Goal: Information Seeking & Learning: Learn about a topic

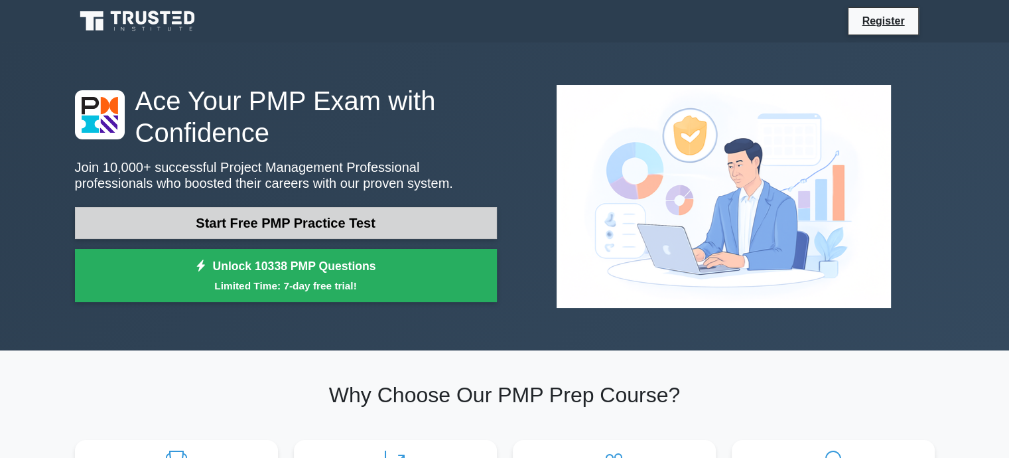
click at [422, 220] on link "Start Free PMP Practice Test" at bounding box center [286, 223] width 422 height 32
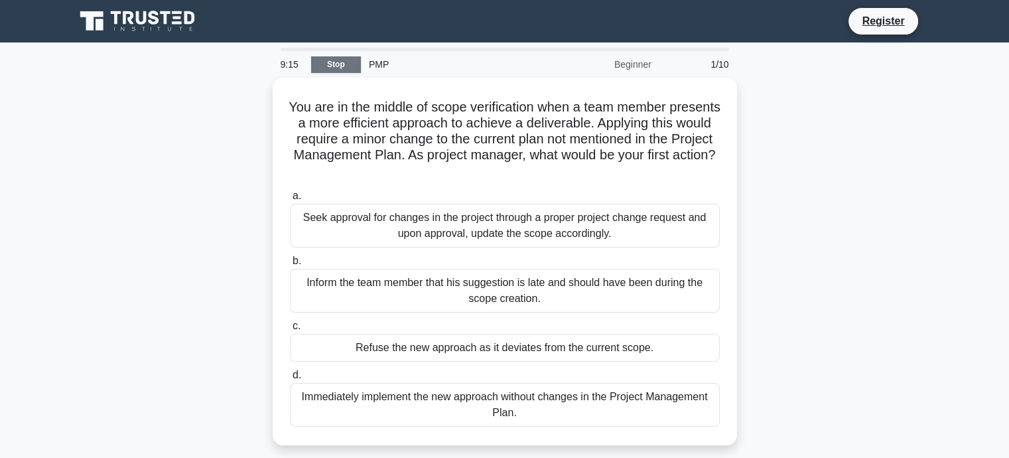
click at [342, 72] on link "Stop" at bounding box center [336, 64] width 50 height 17
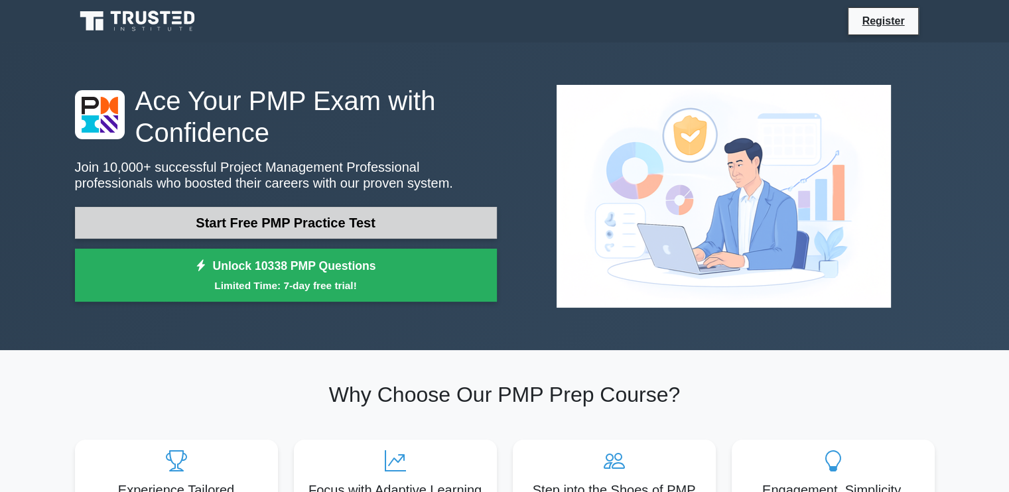
click at [365, 224] on link "Start Free PMP Practice Test" at bounding box center [286, 223] width 422 height 32
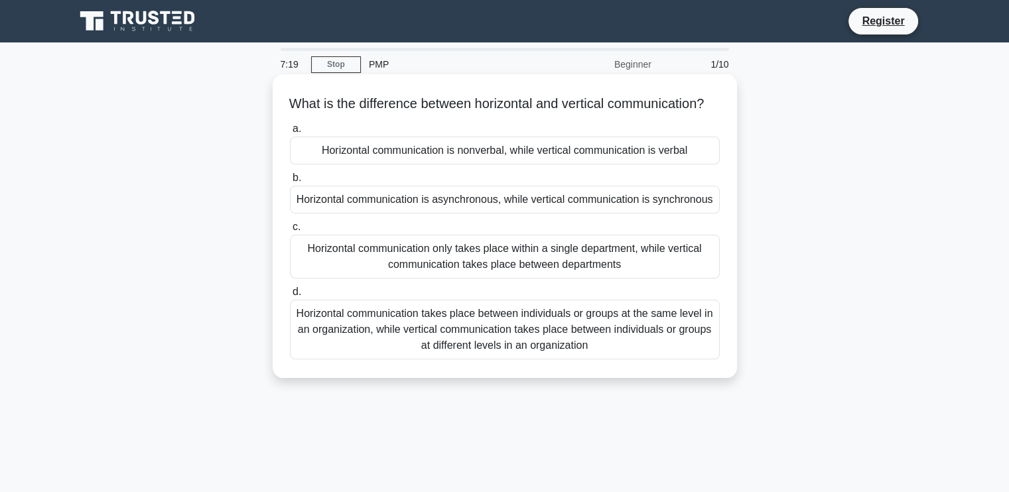
drag, startPoint x: 288, startPoint y: 103, endPoint x: 337, endPoint y: 121, distance: 52.5
click at [337, 113] on h5 "What is the difference between horizontal and vertical communication? .spinner_…" at bounding box center [505, 104] width 432 height 17
drag, startPoint x: 511, startPoint y: 117, endPoint x: 417, endPoint y: 84, distance: 99.9
click at [704, 113] on icon ".spinner_0XTQ{transform-origin:center;animation:spinner_y6GP .75s linear infini…" at bounding box center [712, 105] width 16 height 16
drag, startPoint x: 289, startPoint y: 103, endPoint x: 663, endPoint y: 125, distance: 374.8
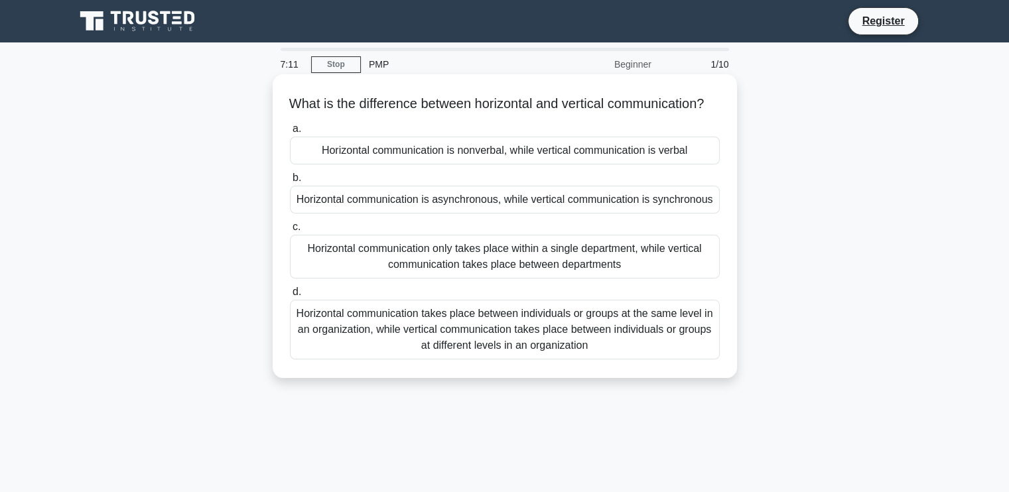
click at [663, 113] on h5 "What is the difference between horizontal and vertical communication? .spinner_…" at bounding box center [505, 104] width 432 height 17
click at [690, 103] on h5 "What is the difference between horizontal and vertical communication? .spinner_…" at bounding box center [505, 104] width 432 height 17
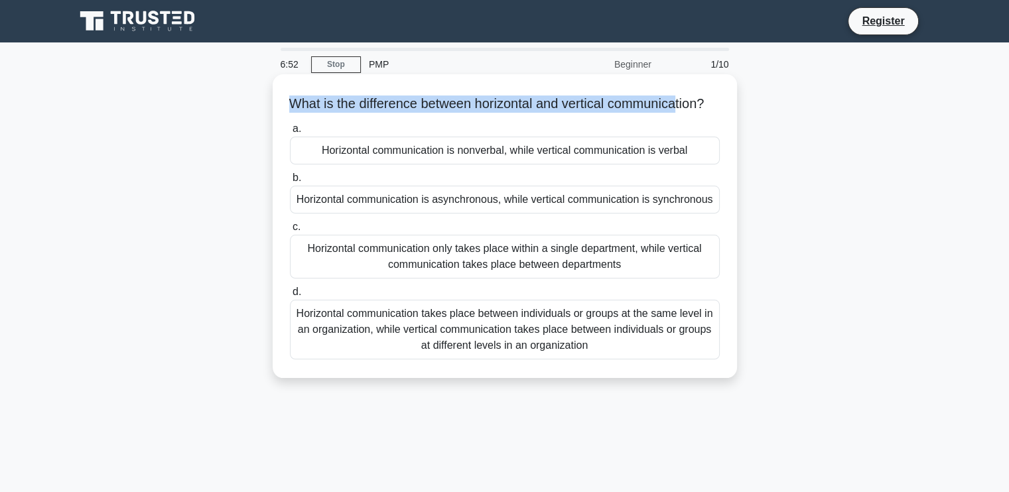
drag, startPoint x: 690, startPoint y: 103, endPoint x: 283, endPoint y: 97, distance: 407.3
click at [287, 98] on div "What is the difference between horizontal and vertical communication? .spinner_…" at bounding box center [505, 226] width 454 height 293
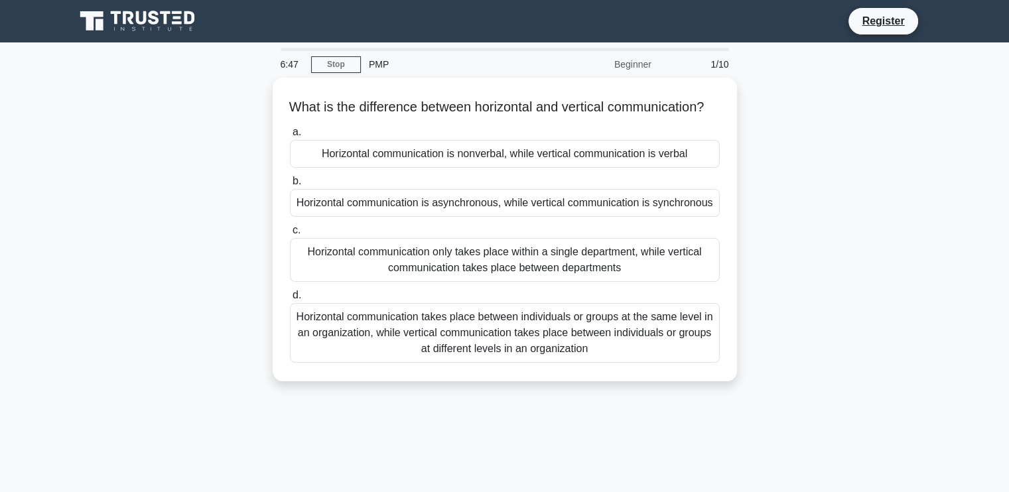
click at [762, 106] on div "What is the difference between horizontal and vertical communication? .spinner_…" at bounding box center [505, 238] width 876 height 320
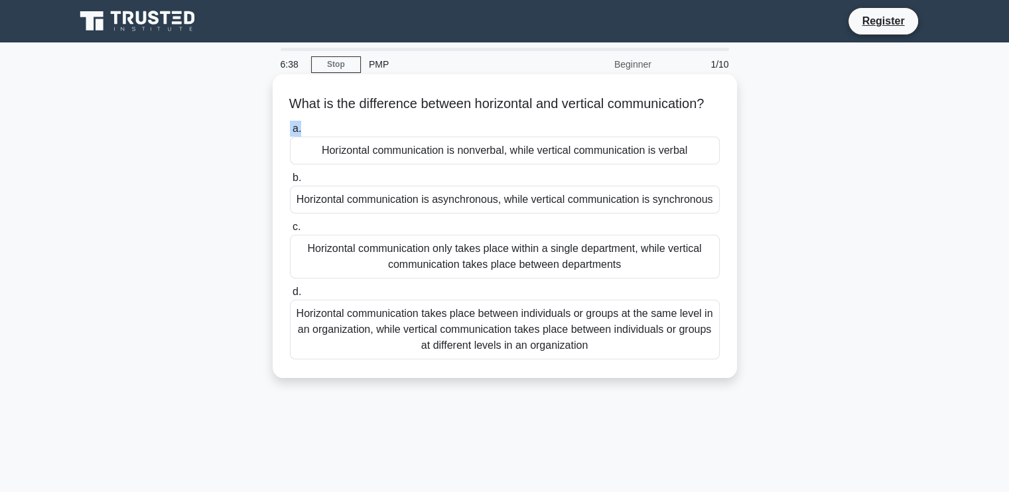
drag, startPoint x: 371, startPoint y: 123, endPoint x: 446, endPoint y: 143, distance: 77.4
drag, startPoint x: 446, startPoint y: 143, endPoint x: 336, endPoint y: 101, distance: 117.8
click at [340, 103] on h5 "What is the difference between horizontal and vertical communication? .spinner_…" at bounding box center [505, 104] width 432 height 17
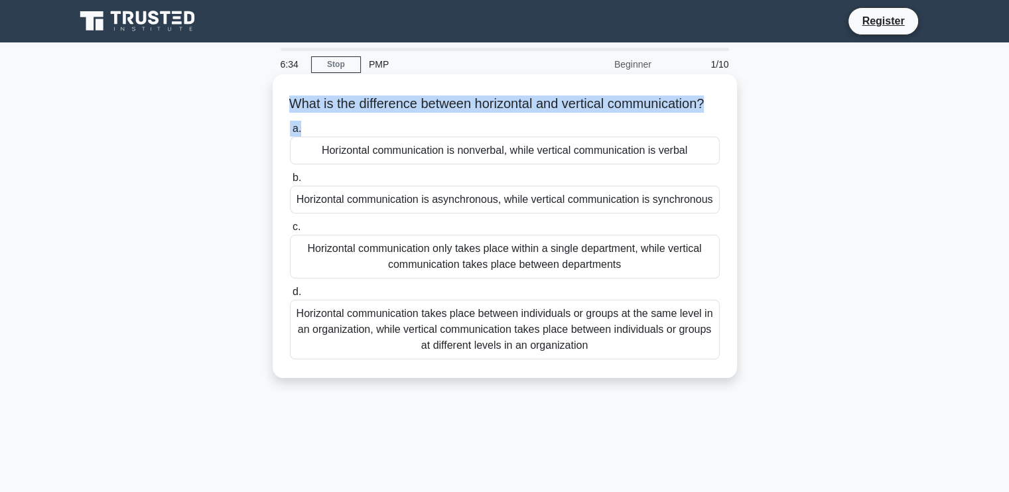
drag, startPoint x: 287, startPoint y: 98, endPoint x: 387, endPoint y: 133, distance: 107.0
click at [387, 133] on div "What is the difference between horizontal and vertical communication? .spinner_…" at bounding box center [505, 226] width 454 height 293
click at [390, 113] on h5 "What is the difference between horizontal and vertical communication? .spinner_…" at bounding box center [505, 104] width 432 height 17
click at [417, 111] on h5 "What is the difference between horizontal and vertical communication? .spinner_…" at bounding box center [505, 104] width 432 height 17
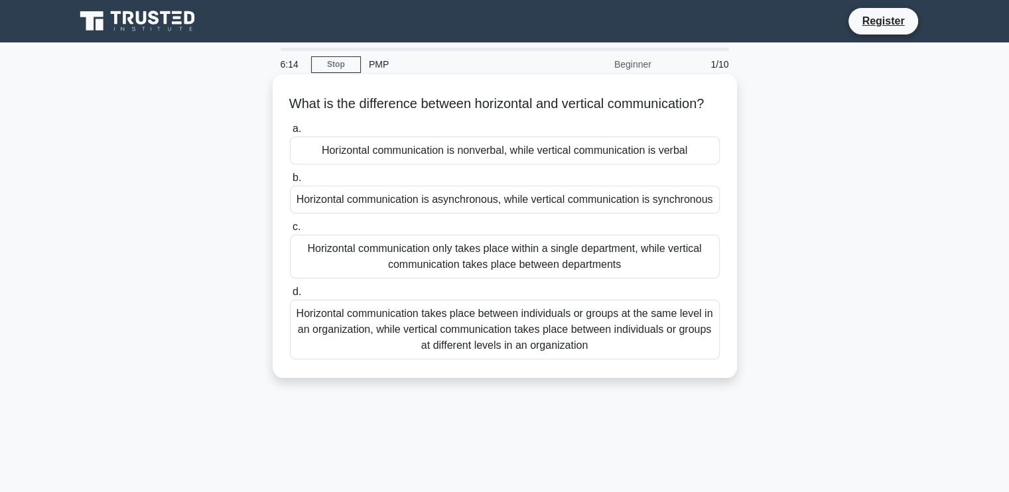
drag, startPoint x: 281, startPoint y: 100, endPoint x: 328, endPoint y: 123, distance: 52.5
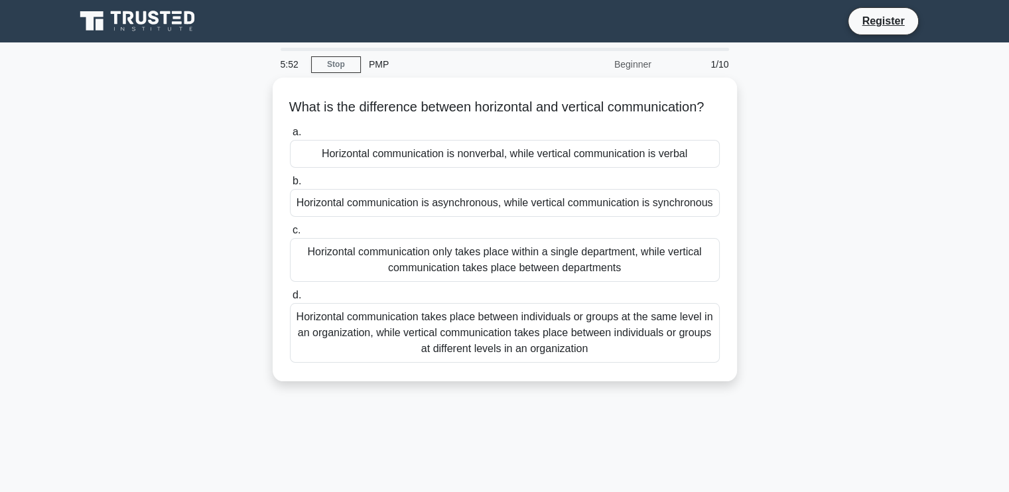
click at [809, 80] on div "What is the difference between horizontal and vertical communication? .spinner_…" at bounding box center [505, 238] width 876 height 320
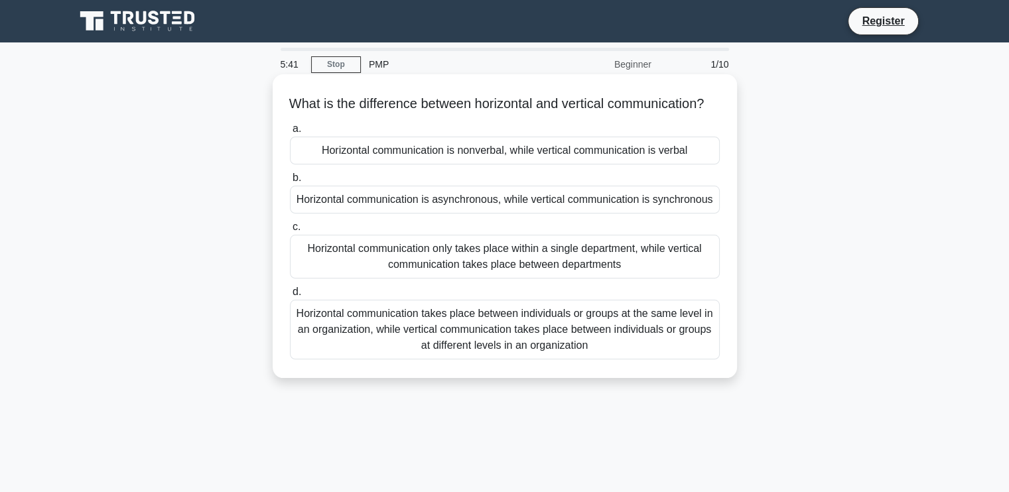
click at [696, 107] on h5 "What is the difference between horizontal and vertical communication? .spinner_…" at bounding box center [505, 104] width 432 height 17
drag, startPoint x: 287, startPoint y: 94, endPoint x: 350, endPoint y: 119, distance: 67.9
click at [350, 123] on div "What is the difference between horizontal and vertical communication? .spinner_…" at bounding box center [505, 226] width 454 height 293
click at [350, 113] on h5 "What is the difference between horizontal and vertical communication? .spinner_…" at bounding box center [505, 104] width 432 height 17
click at [515, 328] on div "Horizontal communication takes place between individuals or groups at the same …" at bounding box center [505, 330] width 430 height 60
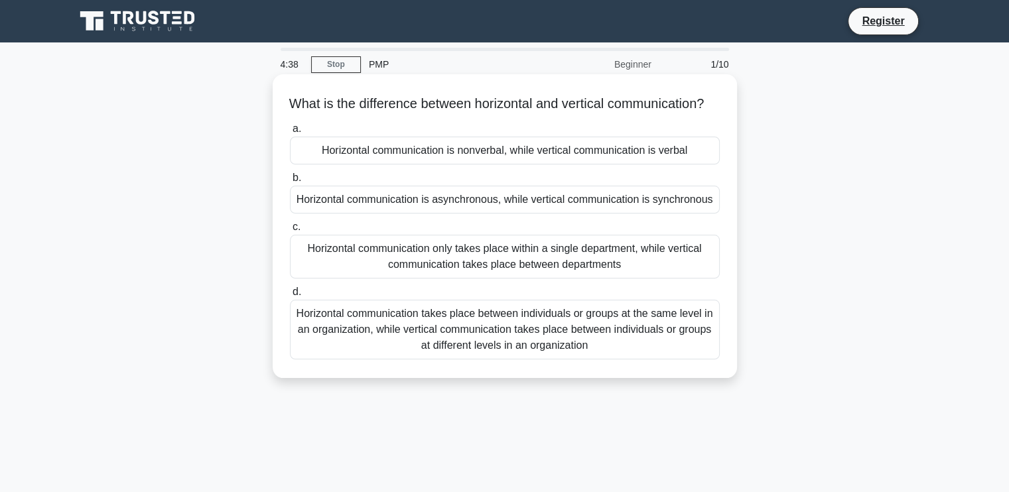
click at [290, 297] on input "d. Horizontal communication takes place between individuals or groups at the sa…" at bounding box center [290, 292] width 0 height 9
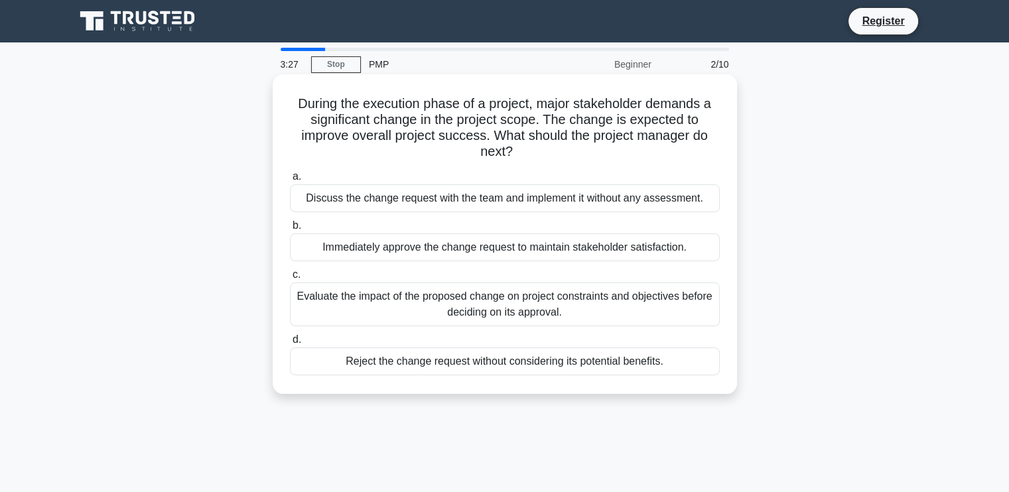
click at [587, 198] on div "Discuss the change request with the team and implement it without any assessmen…" at bounding box center [505, 198] width 430 height 28
click at [290, 181] on input "a. Discuss the change request with the team and implement it without any assess…" at bounding box center [290, 176] width 0 height 9
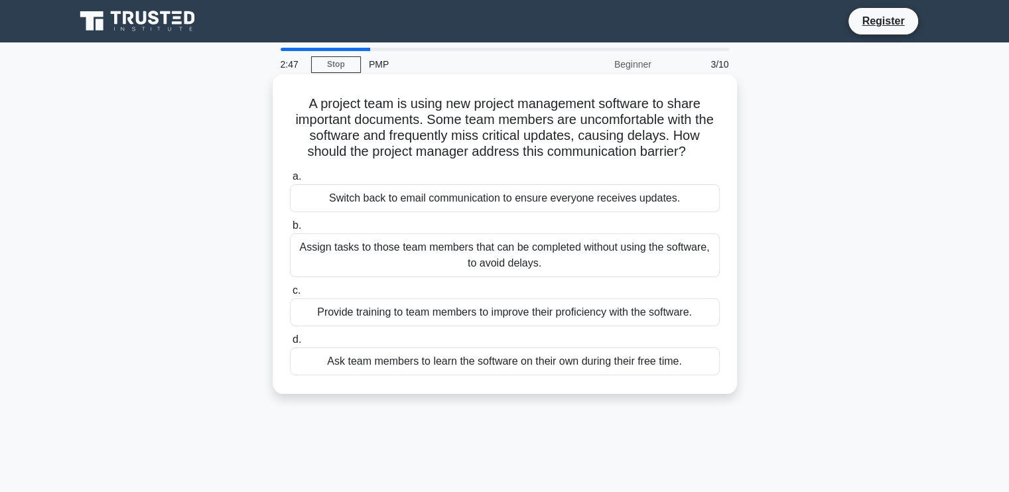
click at [320, 306] on div "Provide training to team members to improve their proficiency with the software." at bounding box center [505, 312] width 430 height 28
click at [290, 295] on input "c. Provide training to team members to improve their proficiency with the softw…" at bounding box center [290, 291] width 0 height 9
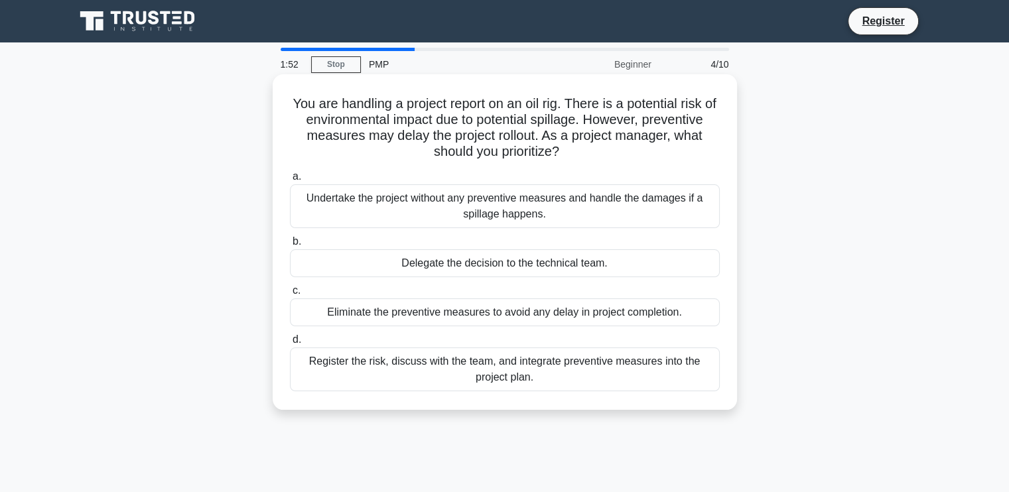
click at [444, 386] on div "Register the risk, discuss with the team, and integrate preventive measures int…" at bounding box center [505, 370] width 430 height 44
click at [290, 344] on input "d. Register the risk, discuss with the team, and integrate preventive measures …" at bounding box center [290, 340] width 0 height 9
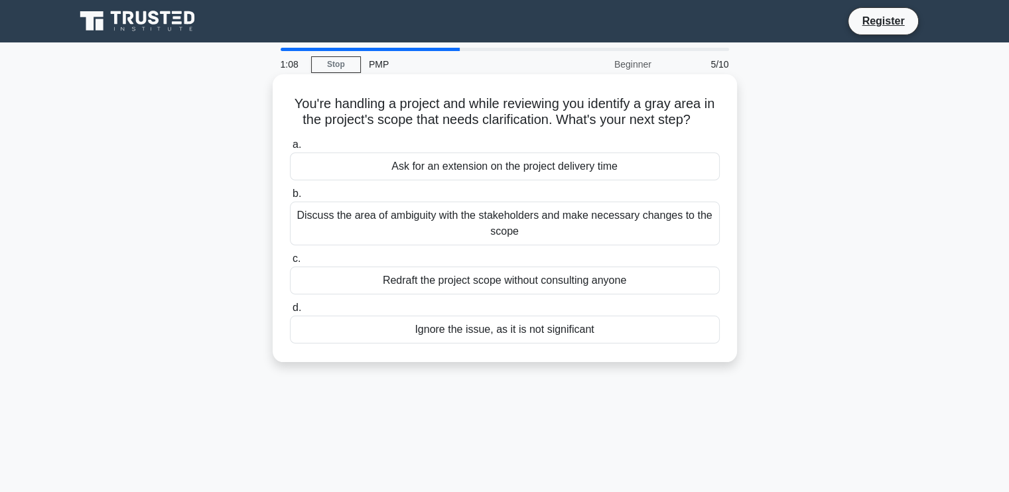
click at [340, 223] on div "Discuss the area of ambiguity with the stakeholders and make necessary changes …" at bounding box center [505, 224] width 430 height 44
click at [290, 198] on input "b. Discuss the area of ambiguity with the stakeholders and make necessary chang…" at bounding box center [290, 194] width 0 height 9
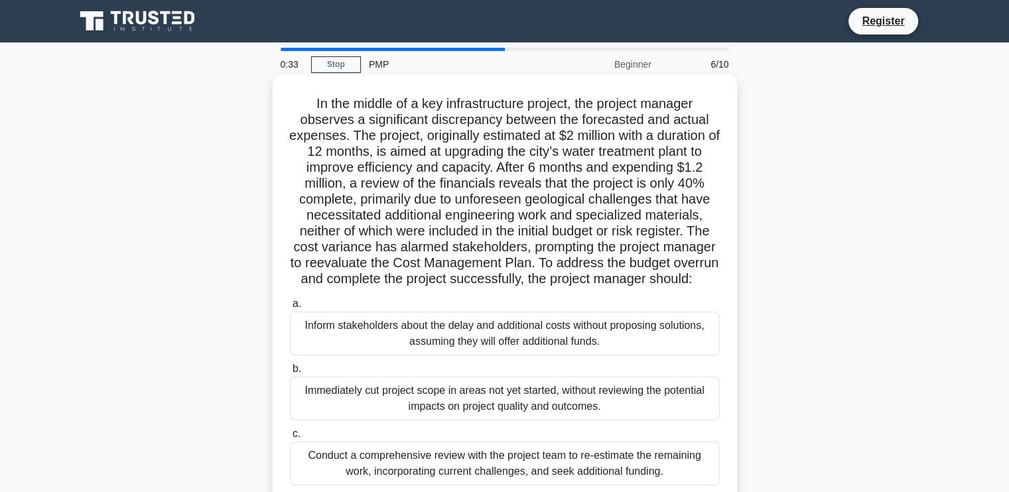
click at [341, 74] on div "In the middle of a key infrastructure project, the project manager observes a s…" at bounding box center [505, 321] width 464 height 495
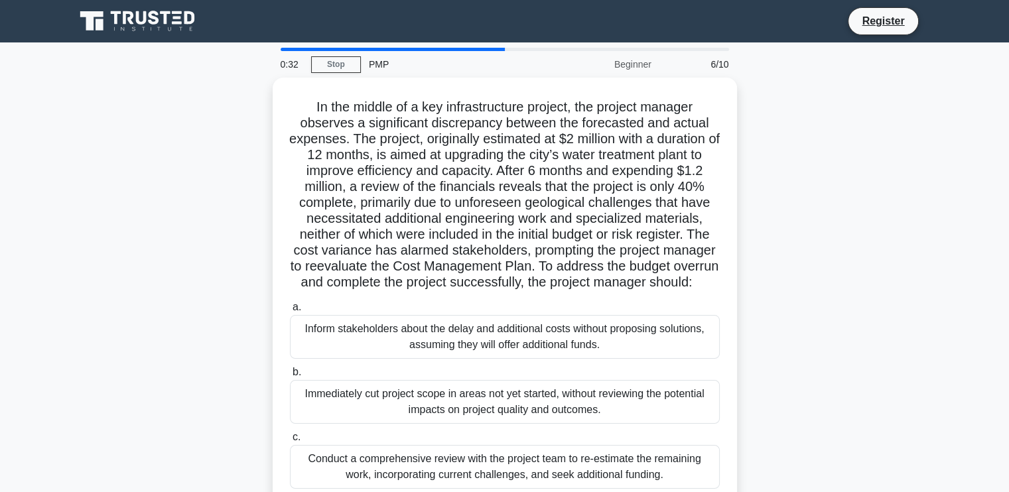
click at [338, 52] on div "0:32 Stop PMP Beginner 6/10" at bounding box center [505, 64] width 464 height 27
click at [337, 58] on link "Stop" at bounding box center [336, 64] width 50 height 17
